Goal: Information Seeking & Learning: Learn about a topic

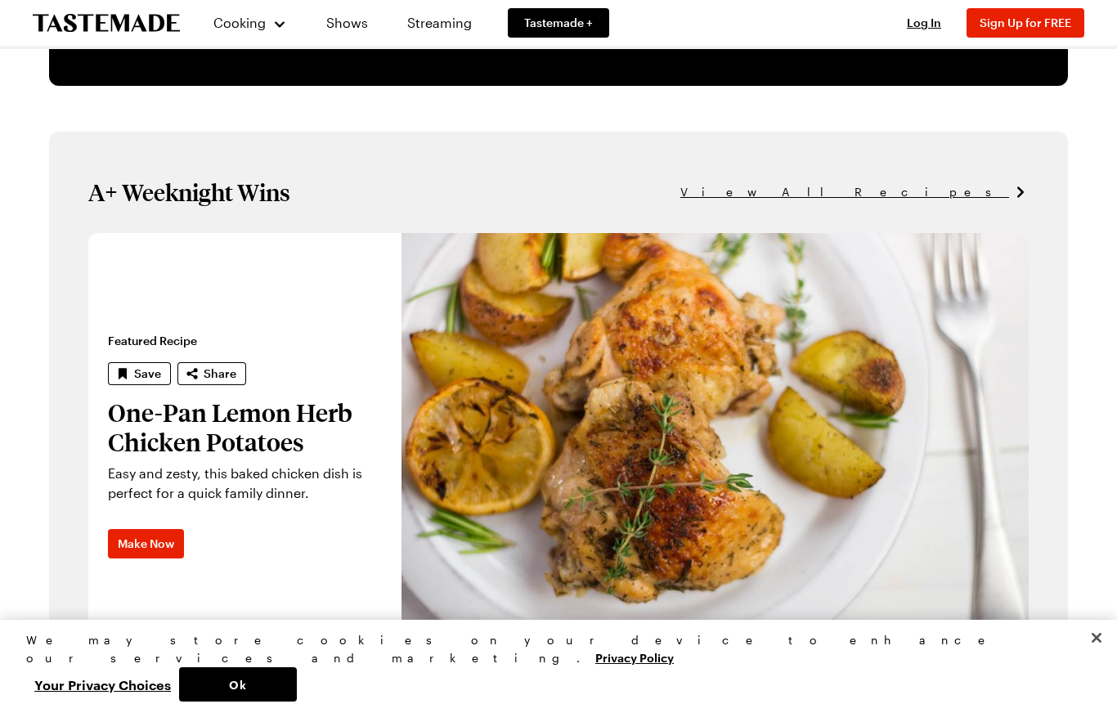
scroll to position [928, 0]
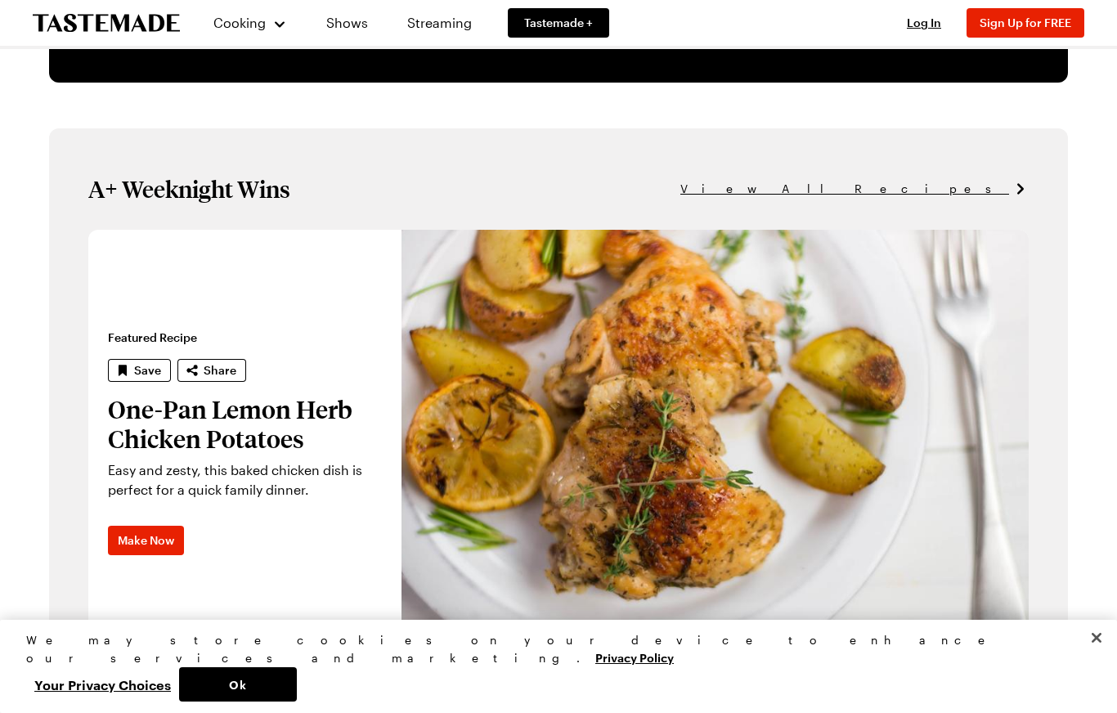
click at [1107, 656] on button "Close" at bounding box center [1097, 638] width 36 height 36
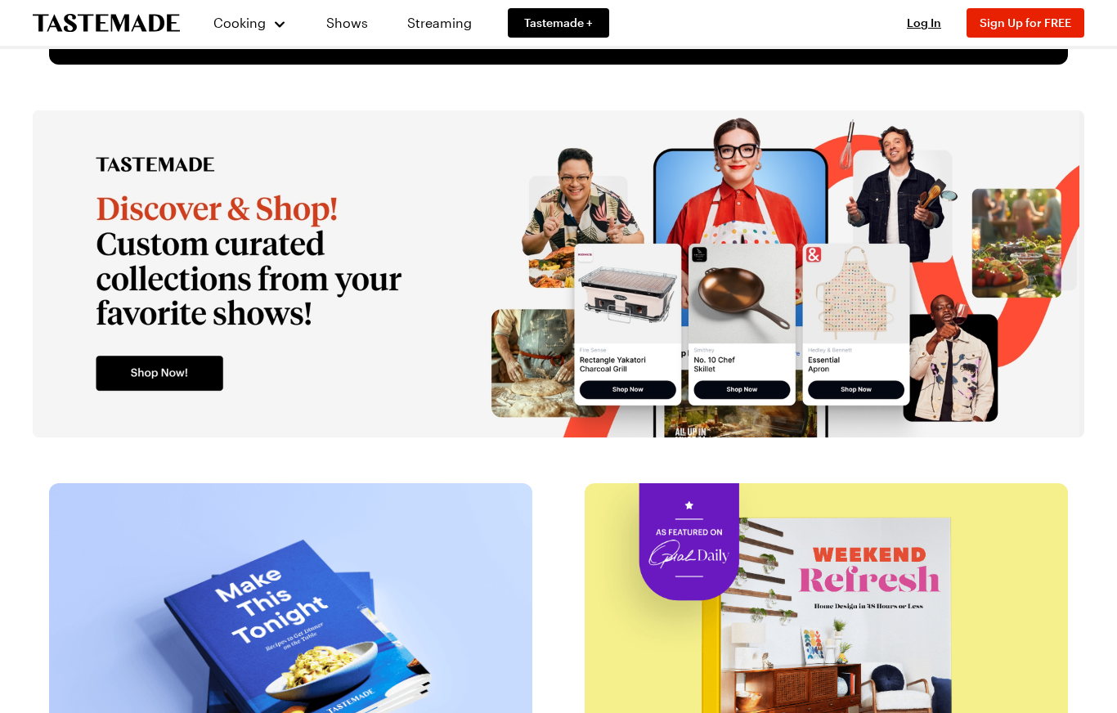
scroll to position [2957, 0]
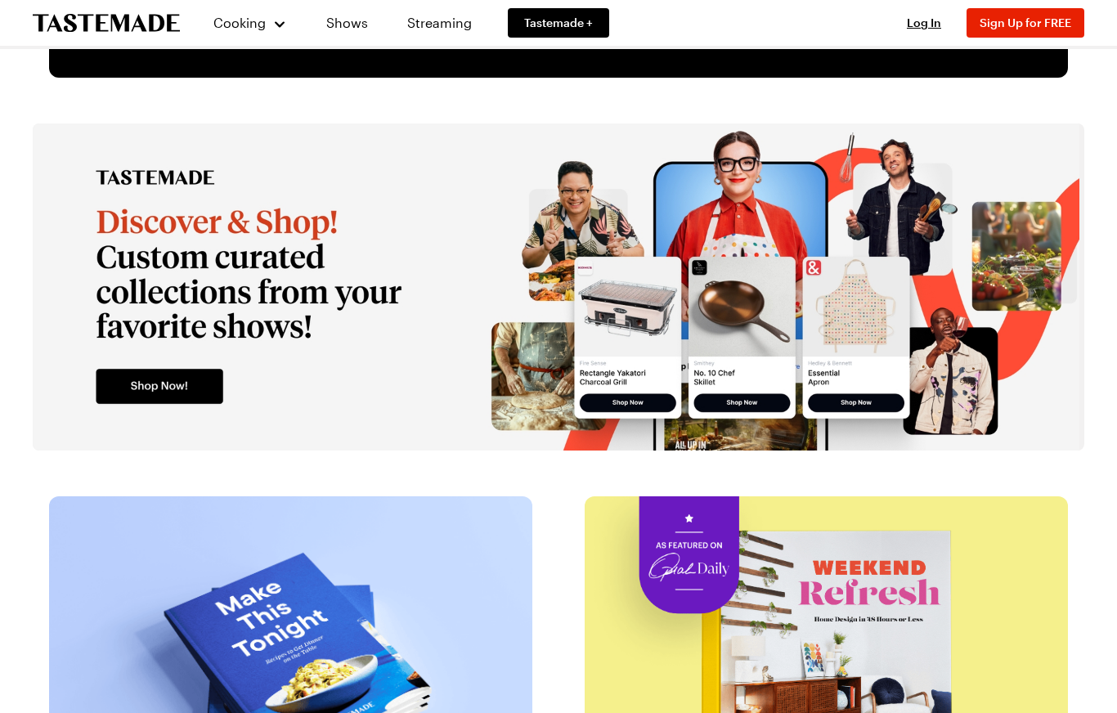
click at [267, 27] on div "Cooking" at bounding box center [250, 23] width 74 height 20
click at [255, 87] on link "Recipes" at bounding box center [268, 83] width 124 height 36
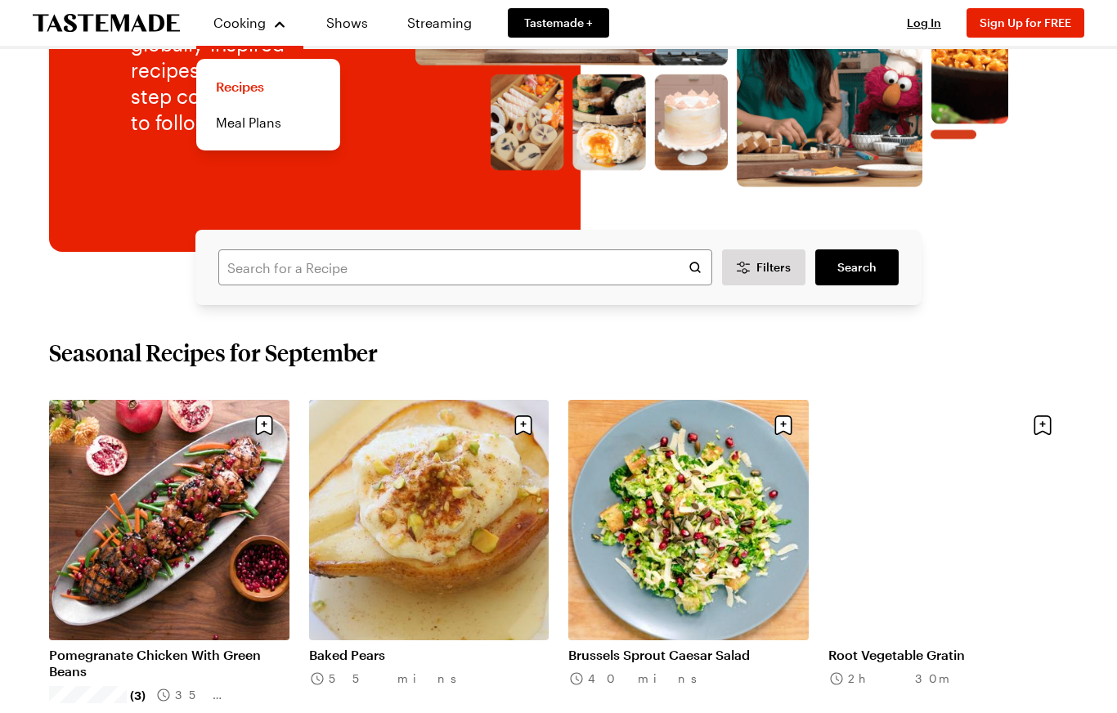
scroll to position [245, 0]
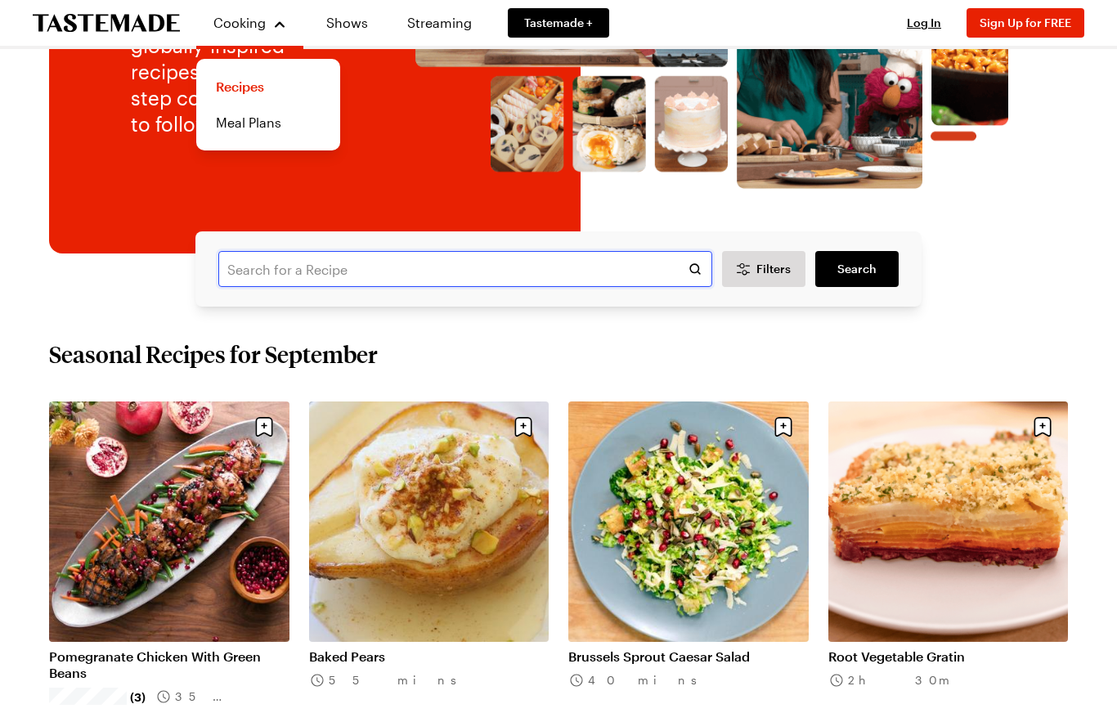
click at [537, 269] on input "text" at bounding box center [465, 269] width 494 height 36
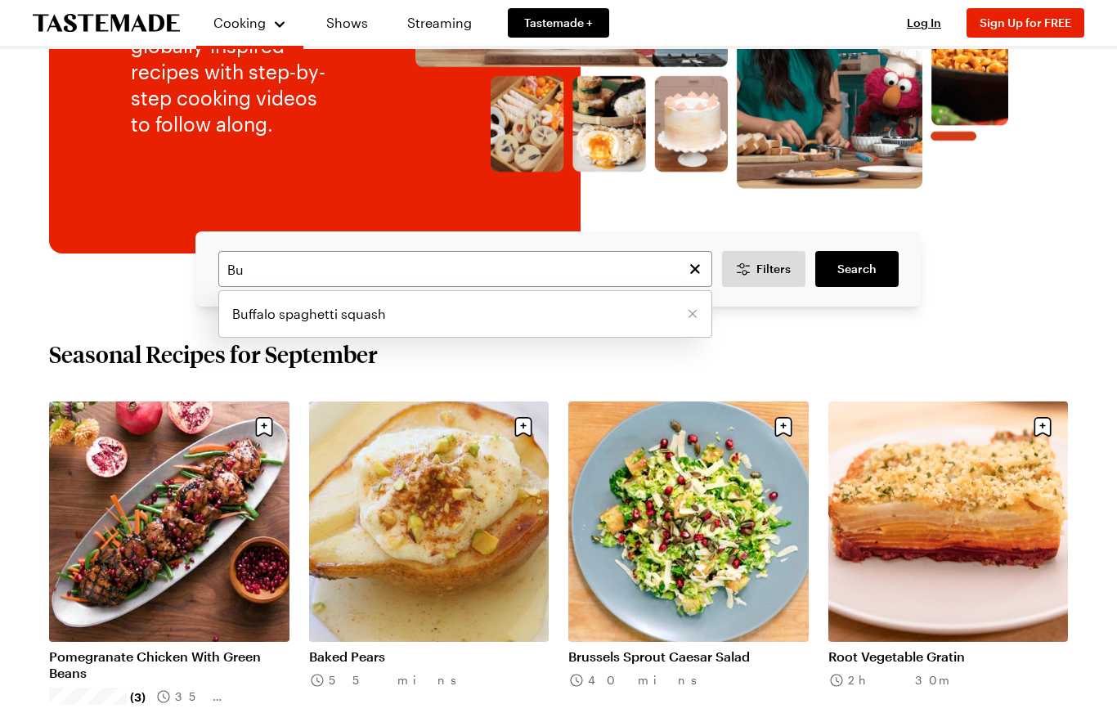
click at [381, 308] on span "Buffalo spaghetti squash" at bounding box center [309, 314] width 154 height 20
type input "Buffalo spaghetti squash"
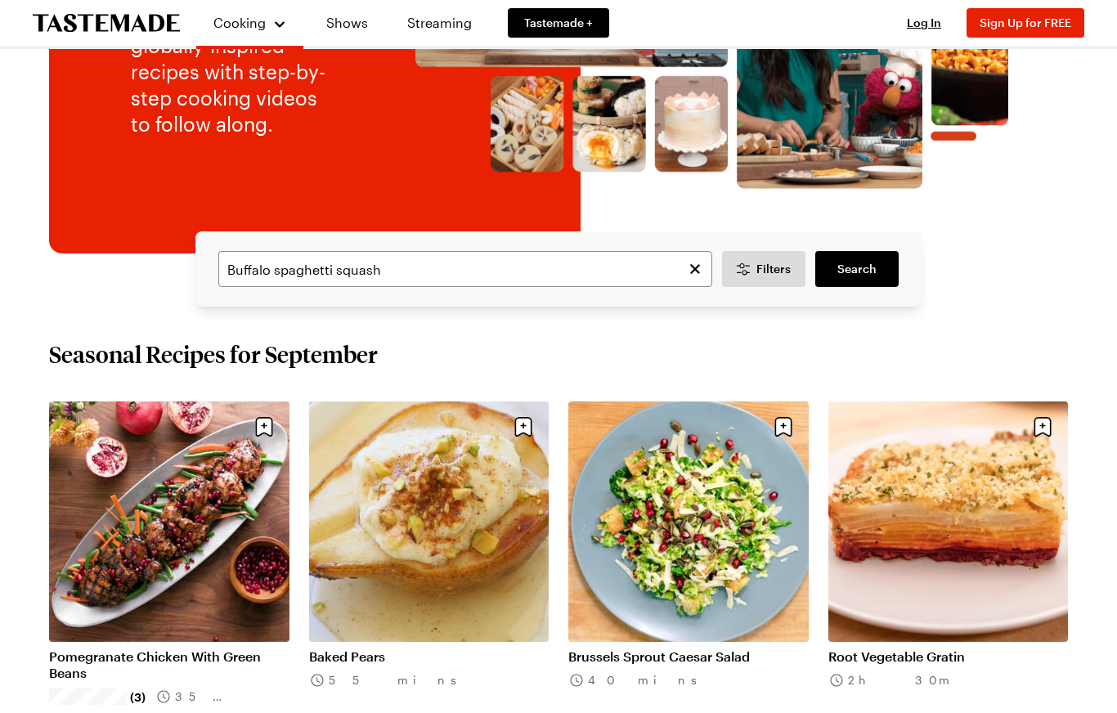
click at [861, 272] on span "Search" at bounding box center [857, 269] width 39 height 16
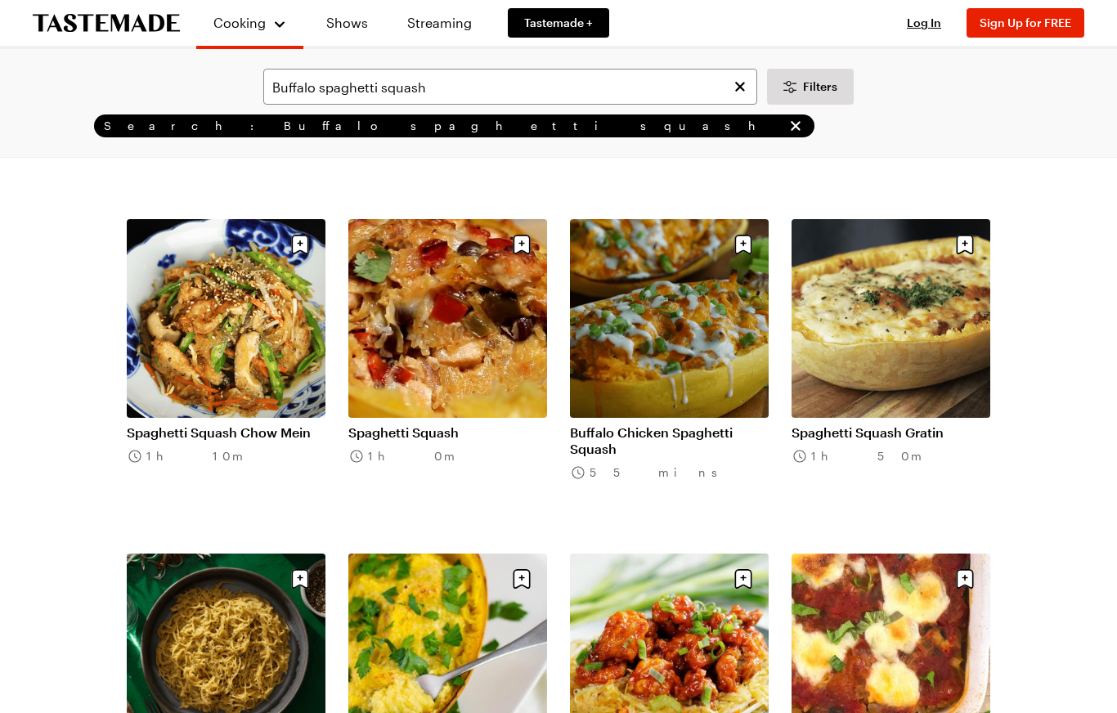
scroll to position [388, 0]
click at [669, 425] on link "Buffalo Chicken Spaghetti Squash" at bounding box center [669, 441] width 199 height 33
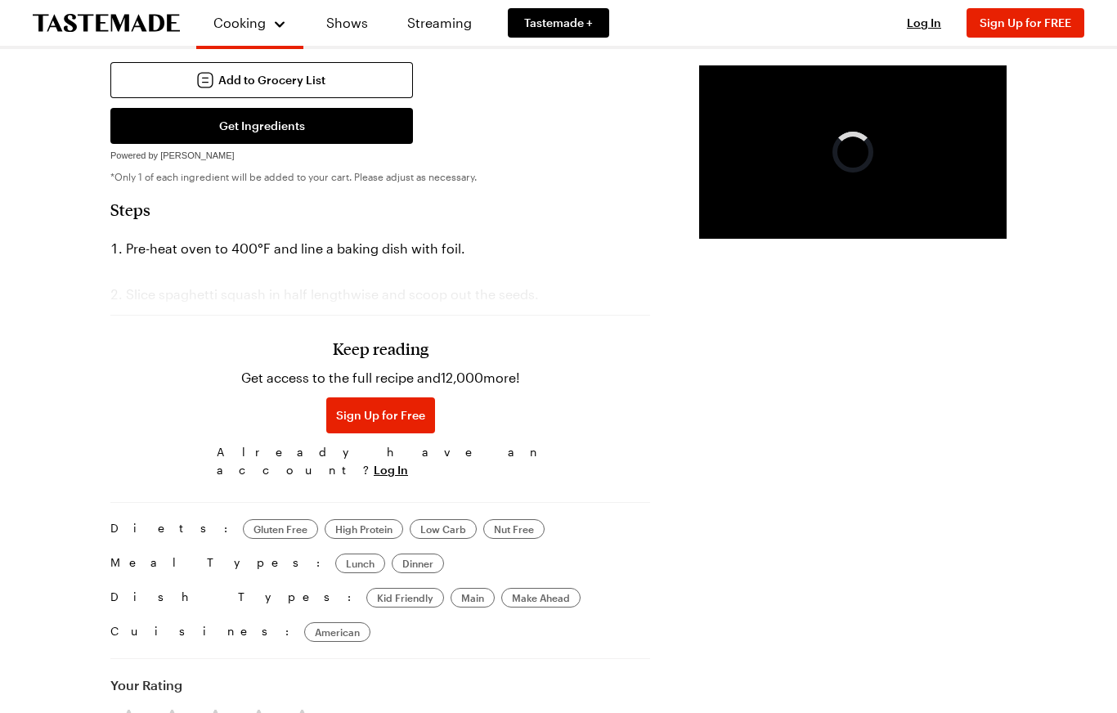
scroll to position [783, 0]
click at [342, 339] on h3 "Keep reading" at bounding box center [381, 349] width 96 height 20
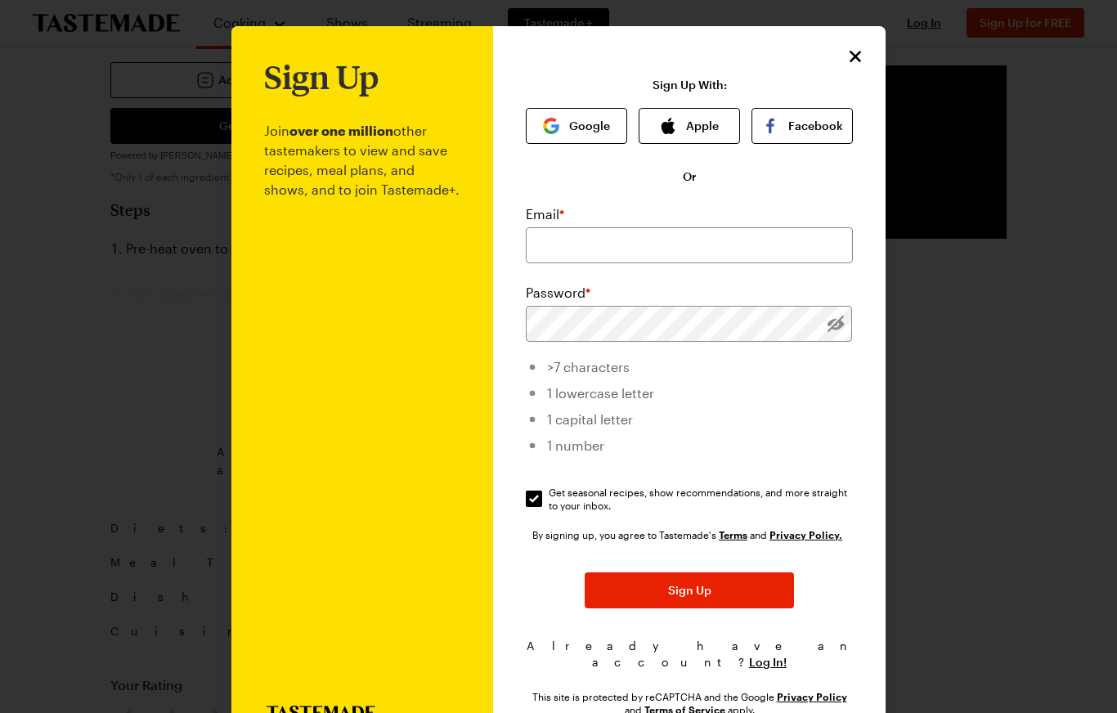
click at [860, 61] on icon "Close" at bounding box center [855, 56] width 11 height 11
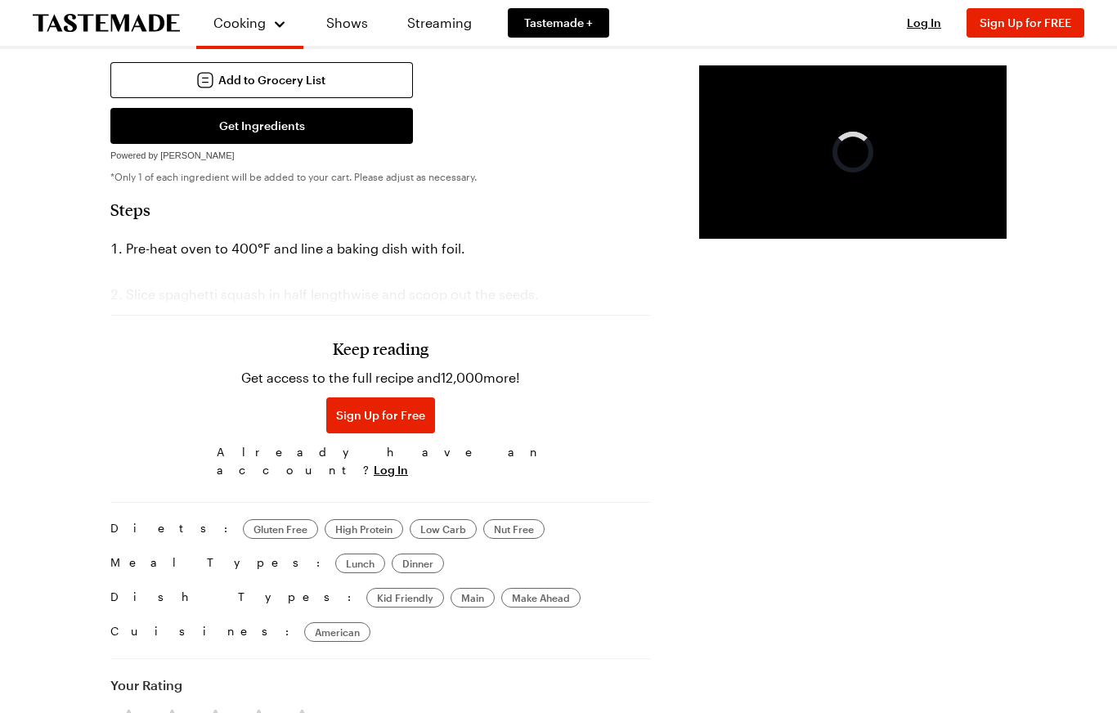
click at [499, 272] on div "Keep reading Get access to the full recipe and 12,000 more! Sign Up for Free Al…" at bounding box center [380, 372] width 540 height 228
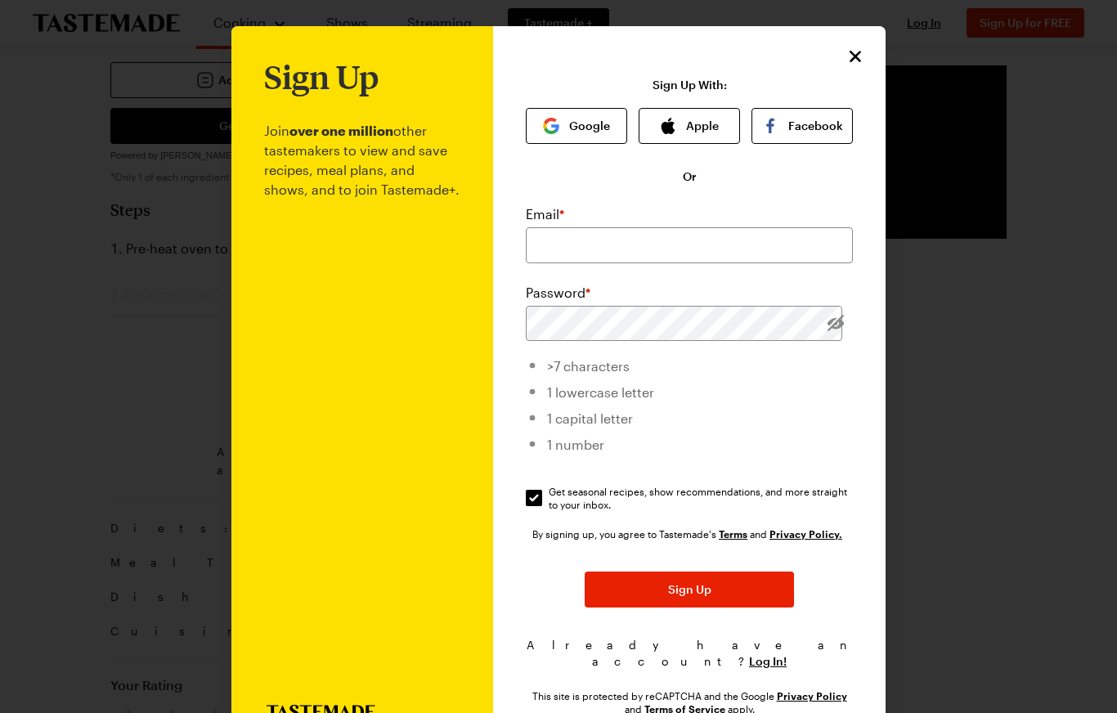
click at [863, 50] on icon "Close" at bounding box center [856, 57] width 20 height 20
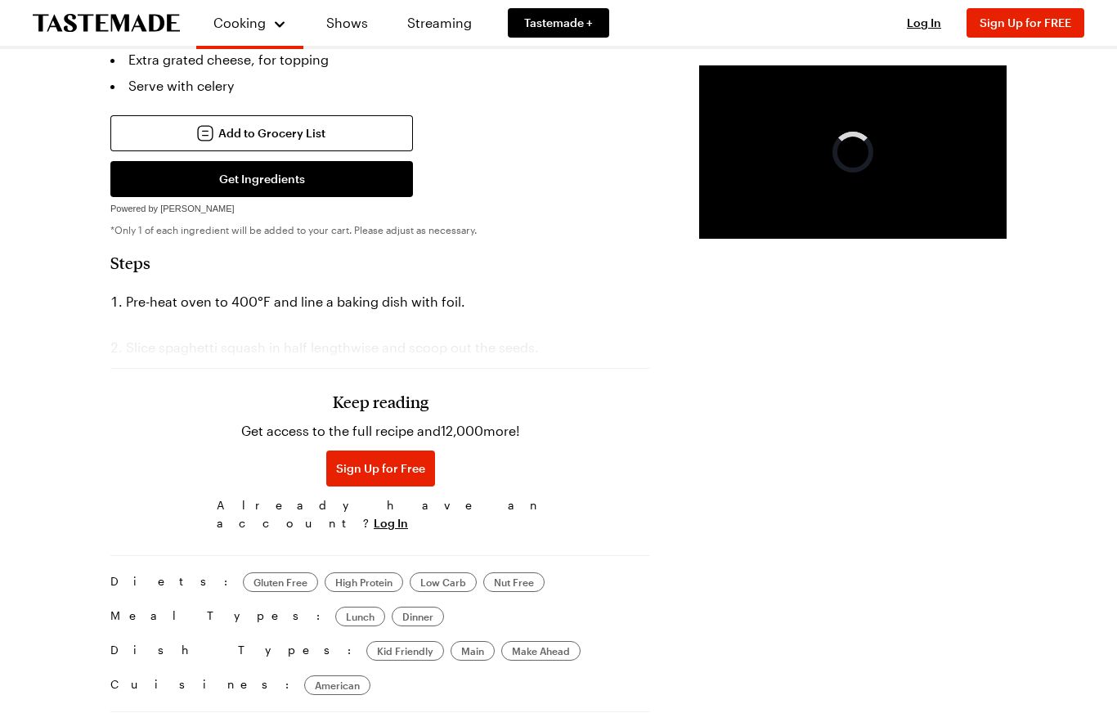
scroll to position [749, 0]
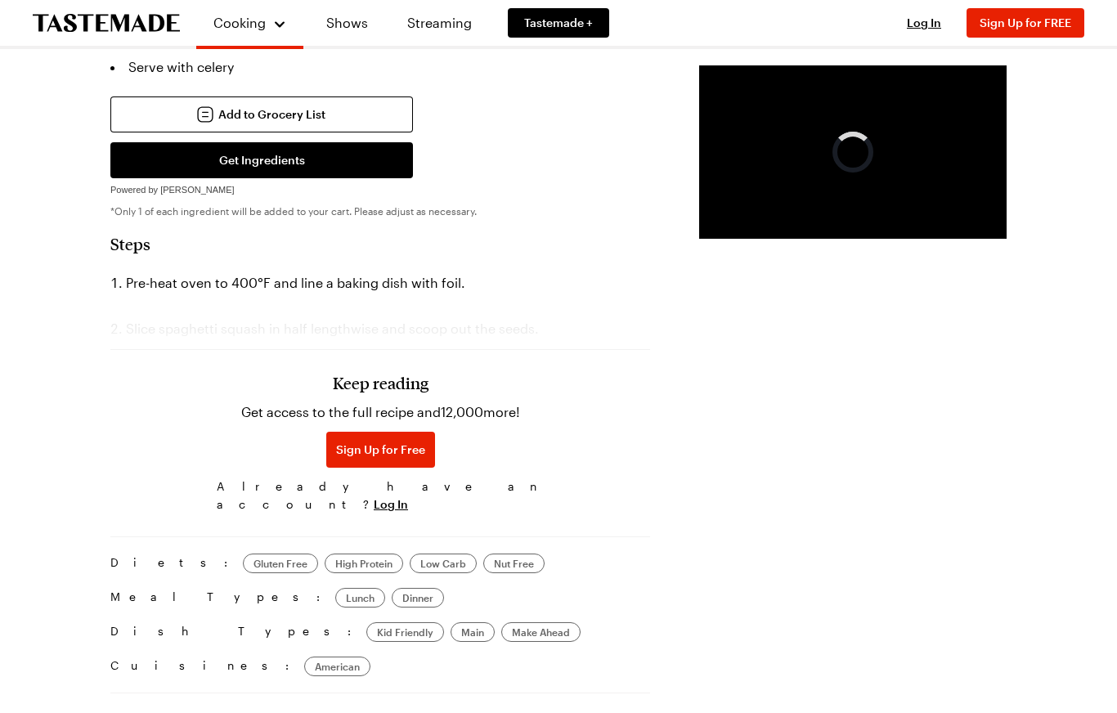
click at [336, 443] on span "Sign Up for Free" at bounding box center [380, 450] width 89 height 16
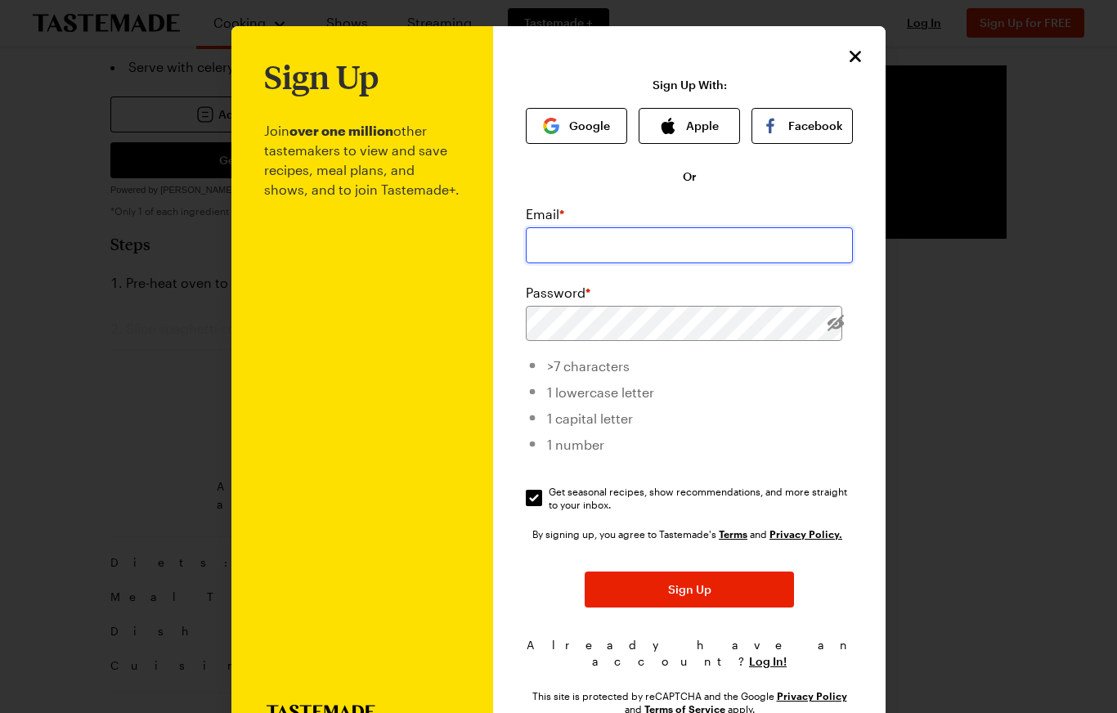
click at [555, 248] on input "email" at bounding box center [689, 245] width 327 height 36
click at [705, 121] on button "Apple" at bounding box center [689, 126] width 101 height 36
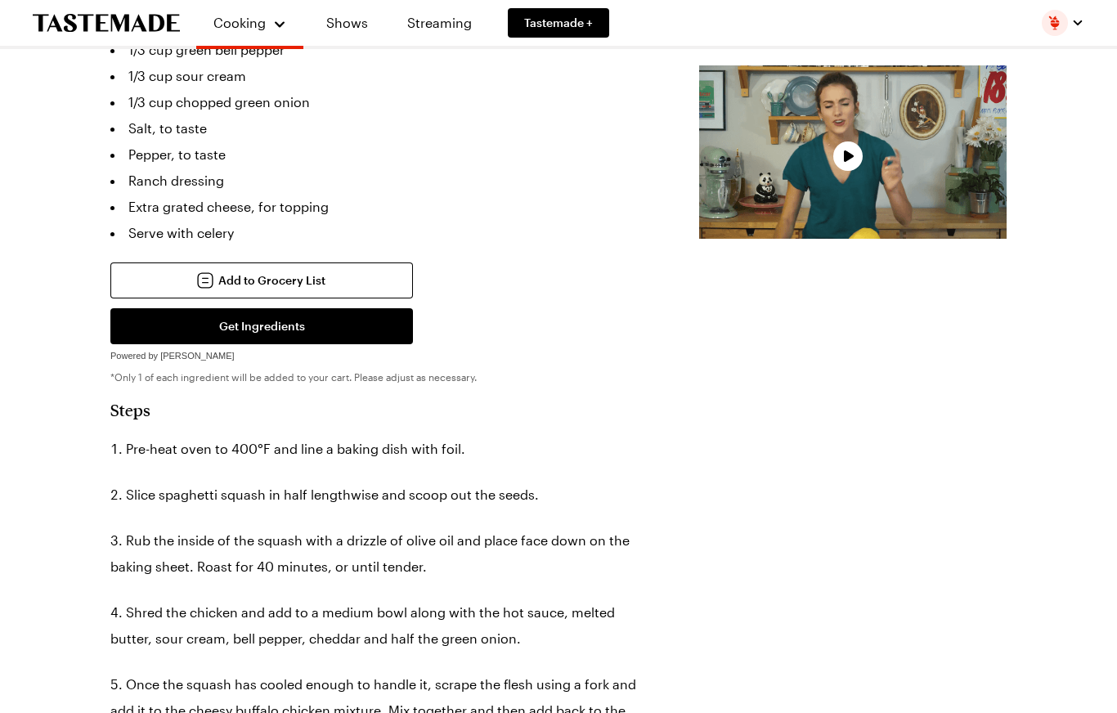
scroll to position [595, 0]
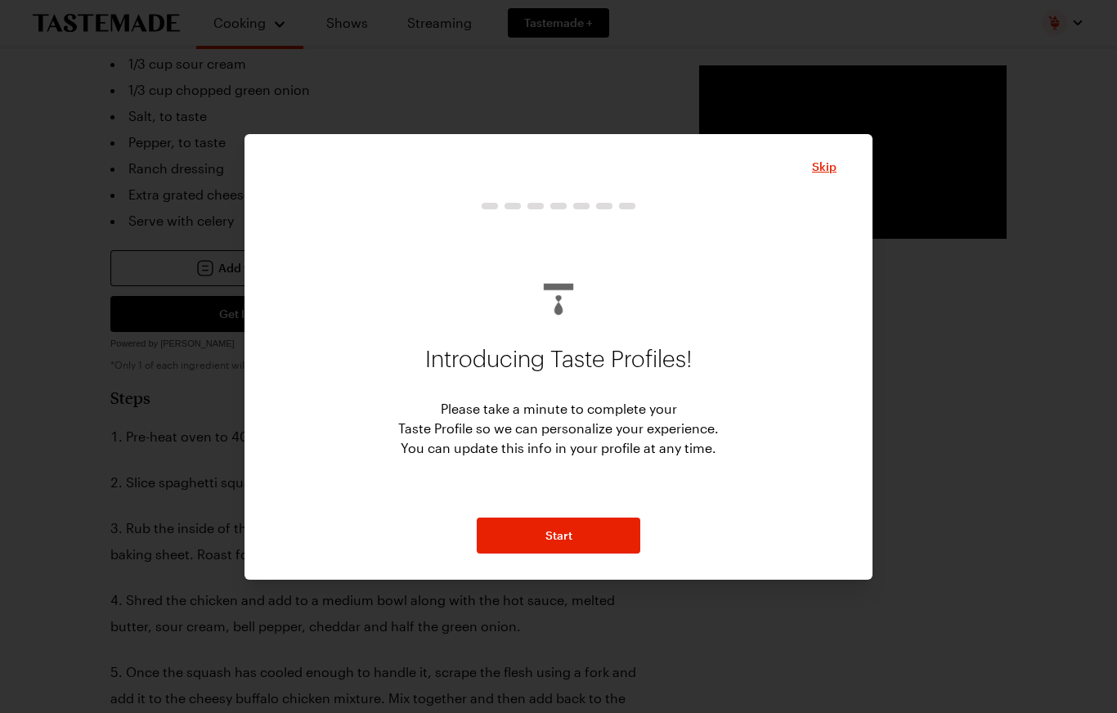
click at [818, 174] on span "Skip" at bounding box center [824, 167] width 25 height 16
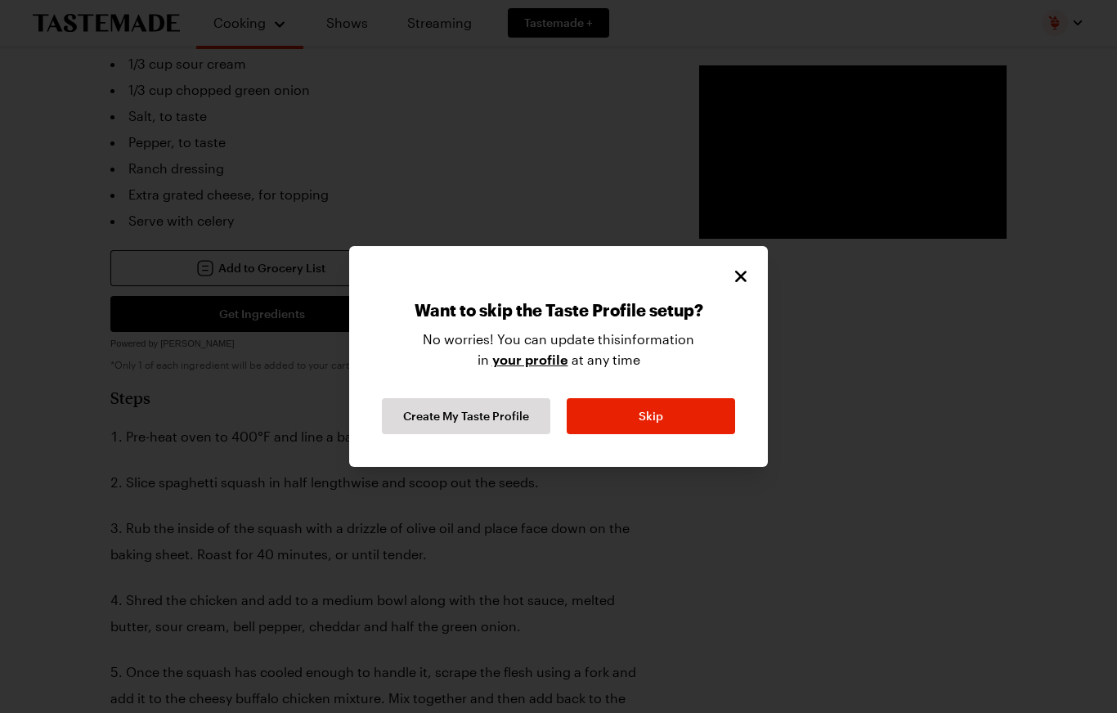
click at [670, 413] on button "Skip" at bounding box center [651, 416] width 169 height 36
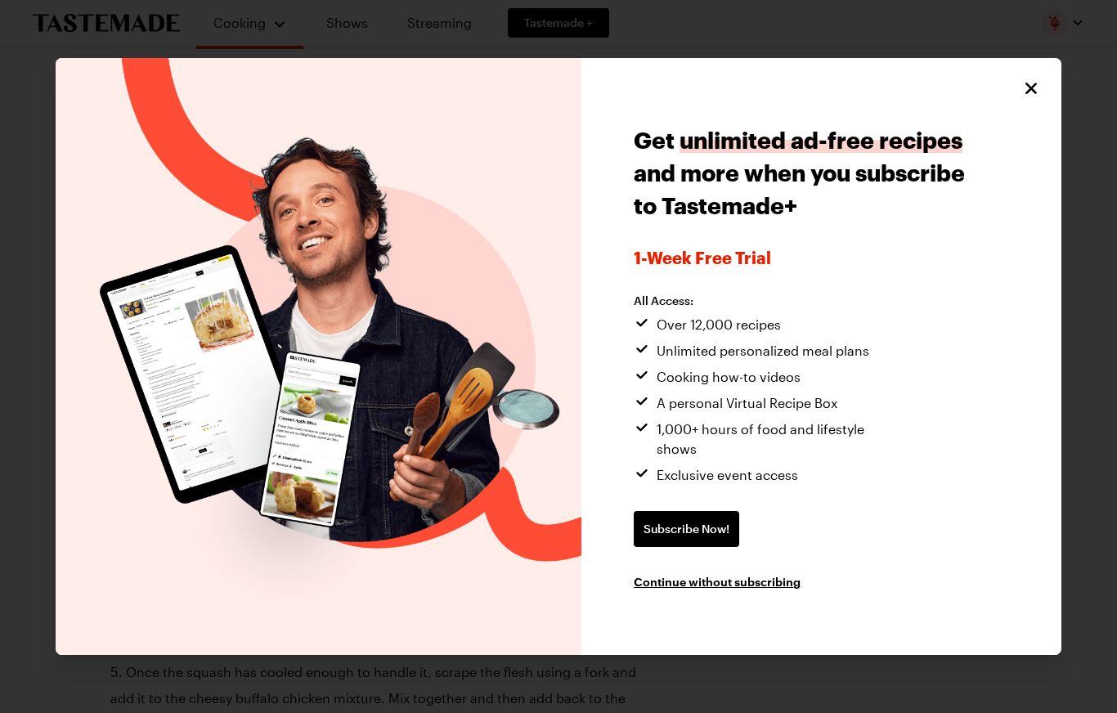
click at [1040, 94] on icon "Close" at bounding box center [1032, 89] width 20 height 20
type textarea "x"
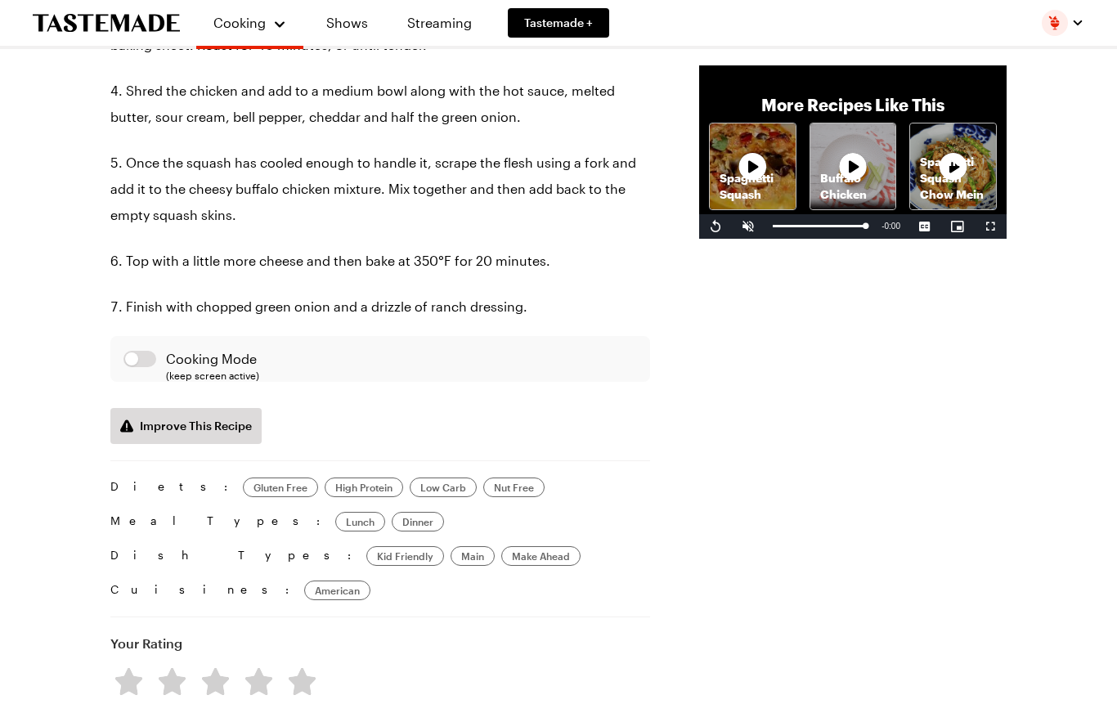
scroll to position [1113, 0]
